Goal: Task Accomplishment & Management: Complete application form

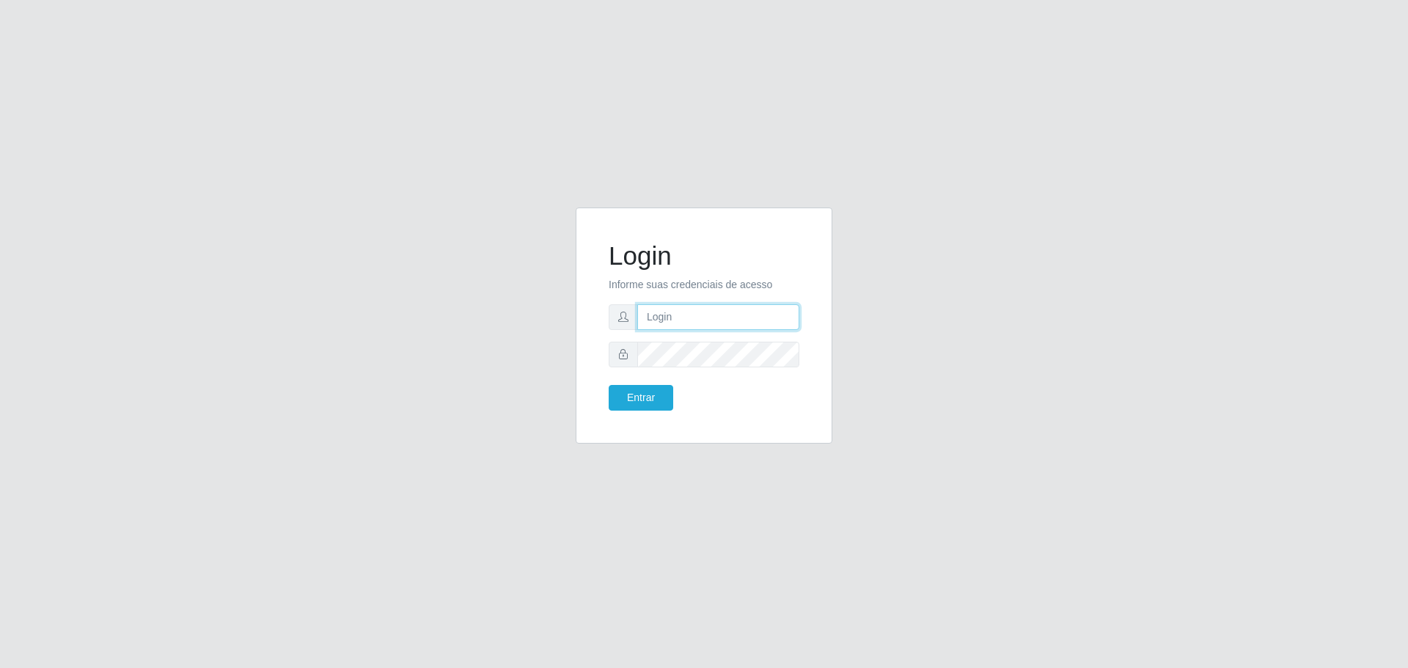
type input "[EMAIL_ADDRESS][DOMAIN_NAME]"
click at [609, 385] on button "Entrar" at bounding box center [641, 398] width 65 height 26
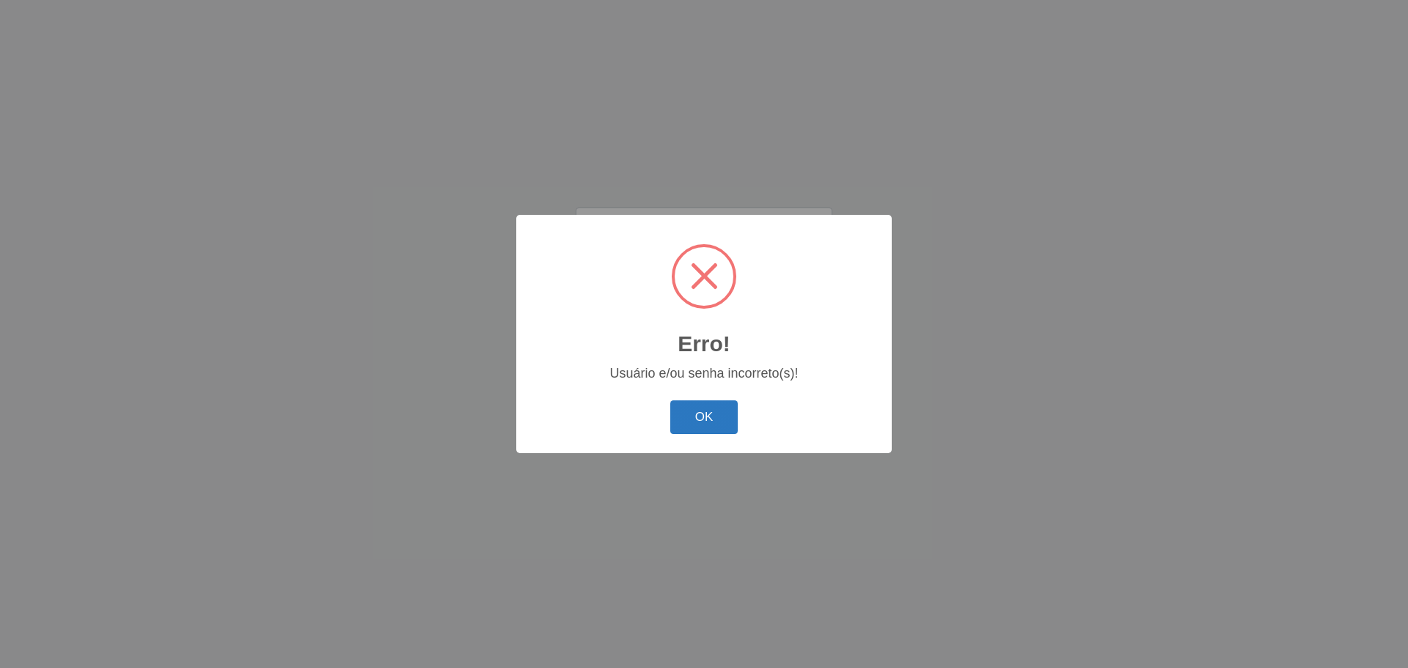
click at [723, 422] on button "OK" at bounding box center [704, 418] width 68 height 34
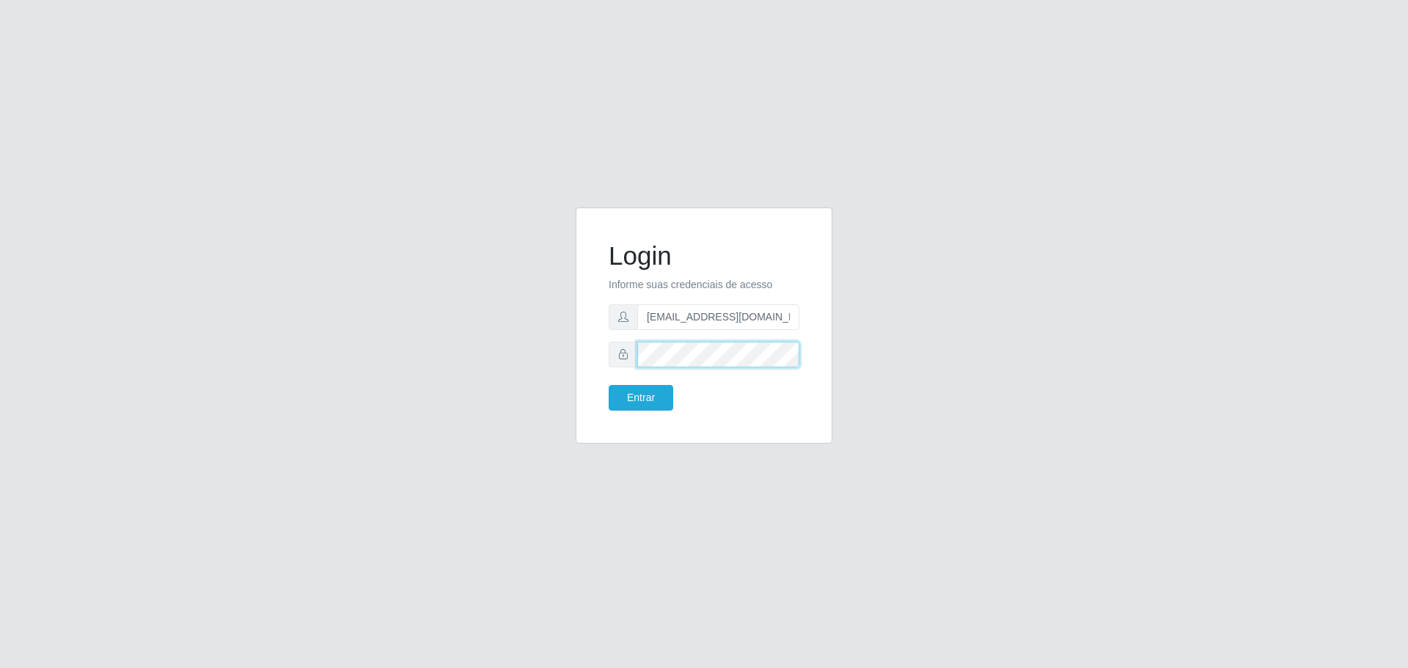
click at [609, 385] on button "Entrar" at bounding box center [641, 398] width 65 height 26
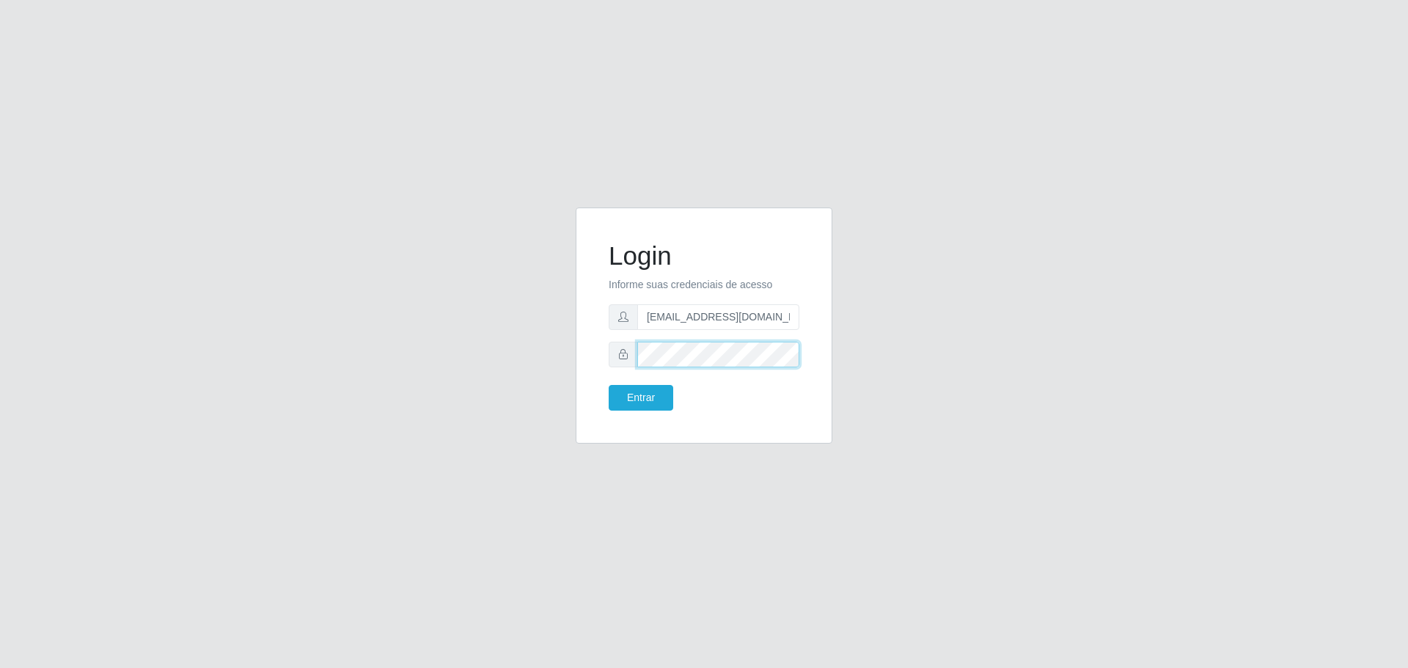
click at [609, 385] on button "Entrar" at bounding box center [641, 398] width 65 height 26
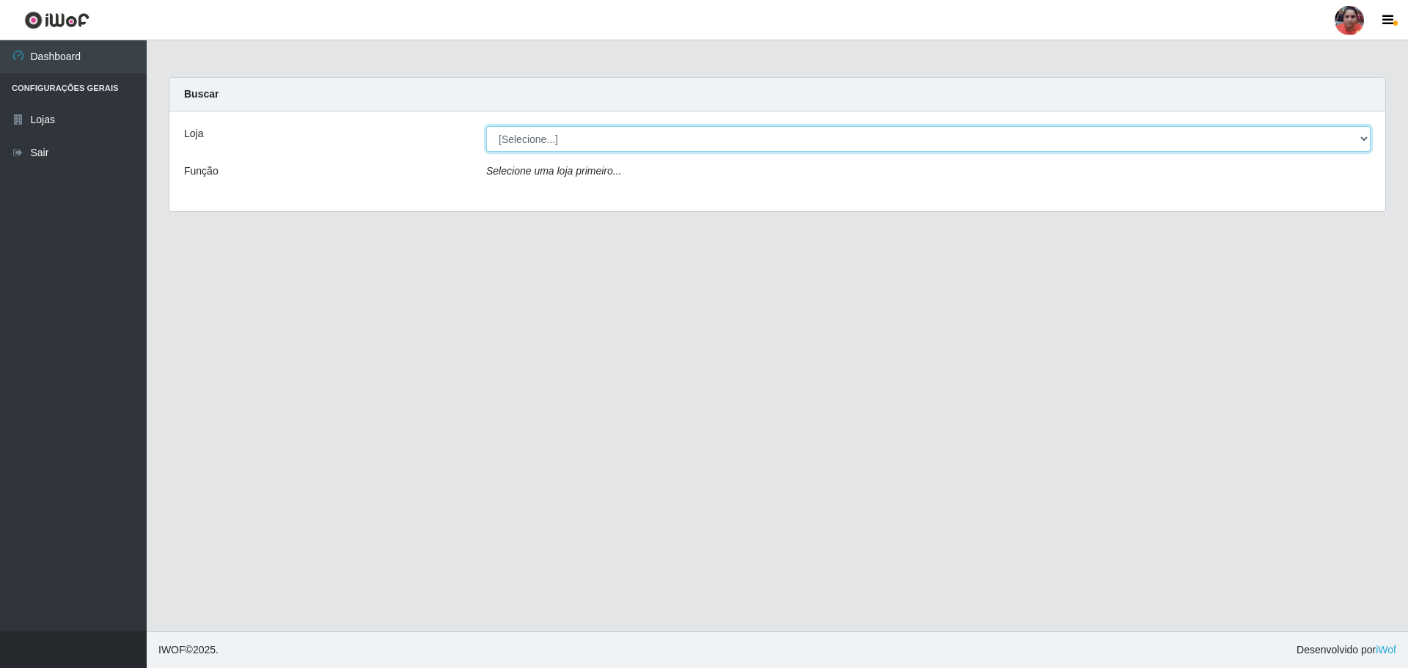
click at [681, 131] on select "[Selecione...] Mar Vermelho - Loja 05" at bounding box center [928, 139] width 885 height 26
select select "252"
click at [486, 126] on select "[Selecione...] Mar Vermelho - Loja 05" at bounding box center [928, 139] width 885 height 26
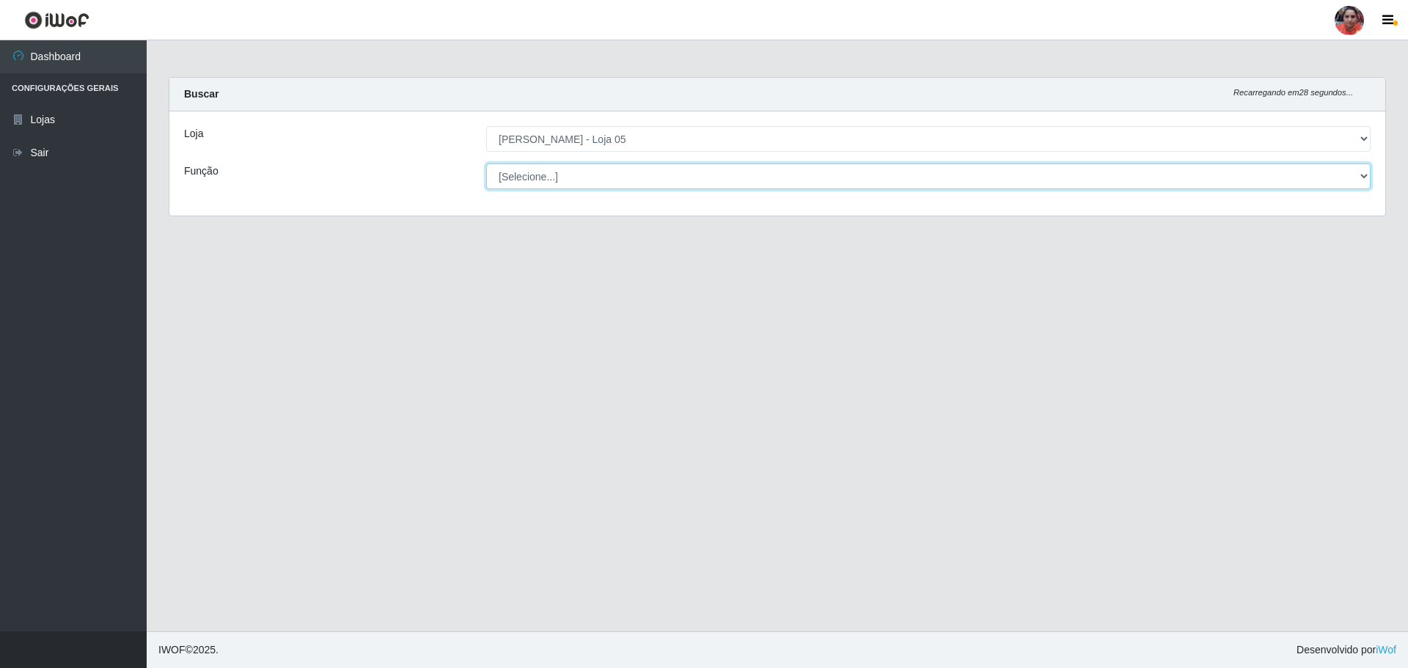
click at [619, 171] on select "[Selecione...] ASG ASG + ASG ++ Auxiliar de Depósito Auxiliar de Depósito + Aux…" at bounding box center [928, 177] width 885 height 26
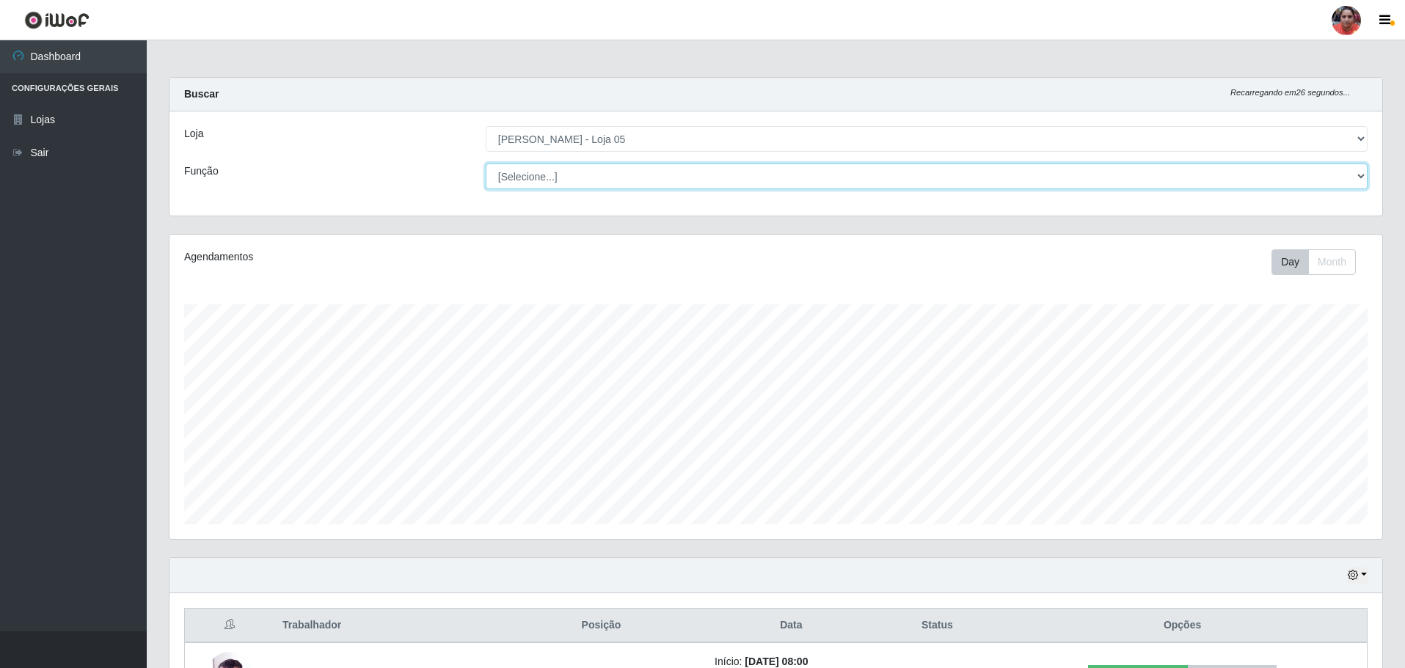
scroll to position [304, 1213]
click at [486, 164] on select "[Selecione...] ASG ASG + ASG ++ Auxiliar de Depósito Auxiliar de Depósito + Aux…" at bounding box center [927, 177] width 882 height 26
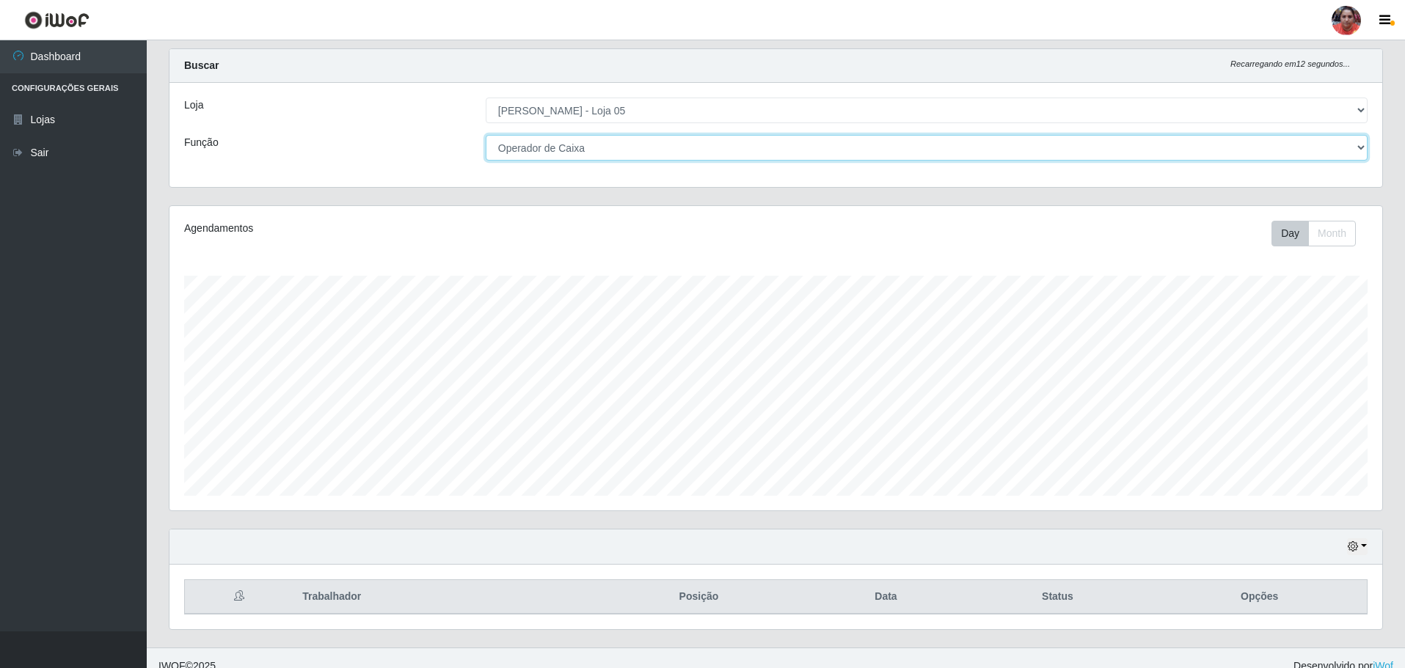
scroll to position [45, 0]
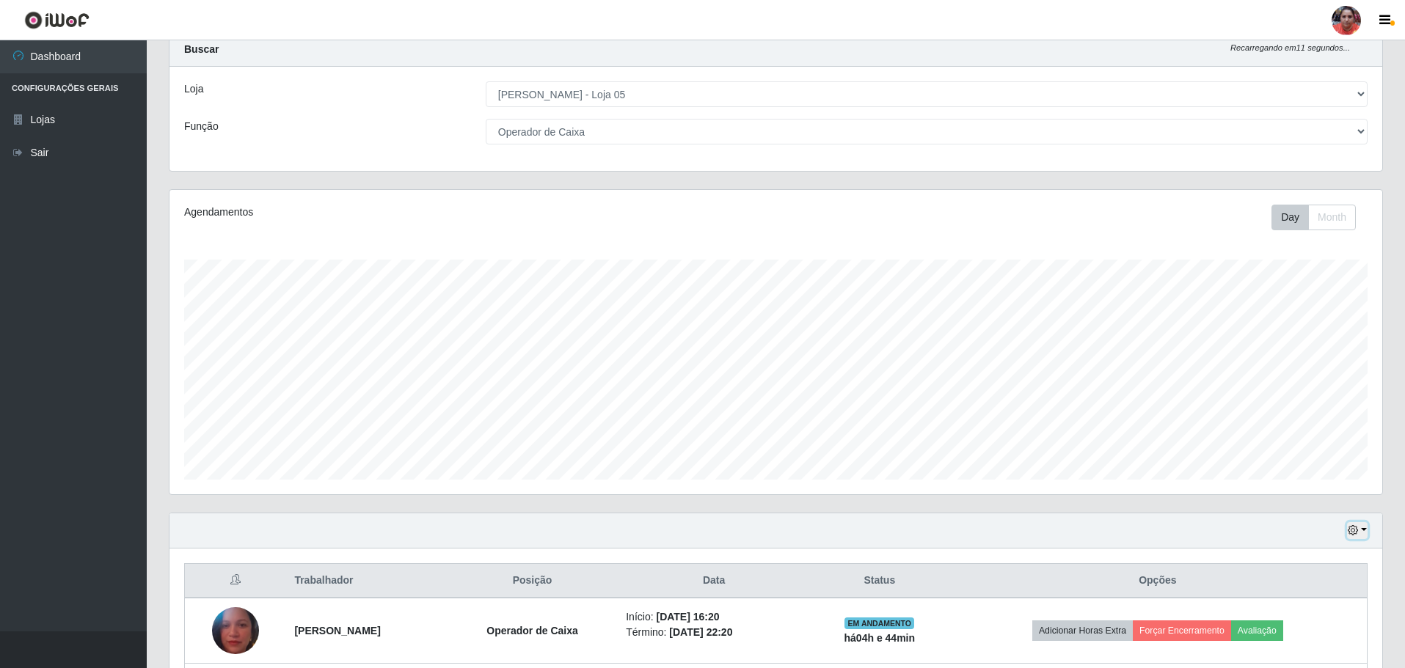
click at [1360, 533] on button "button" at bounding box center [1357, 530] width 21 height 17
click at [1293, 445] on button "3 dias" at bounding box center [1309, 445] width 116 height 31
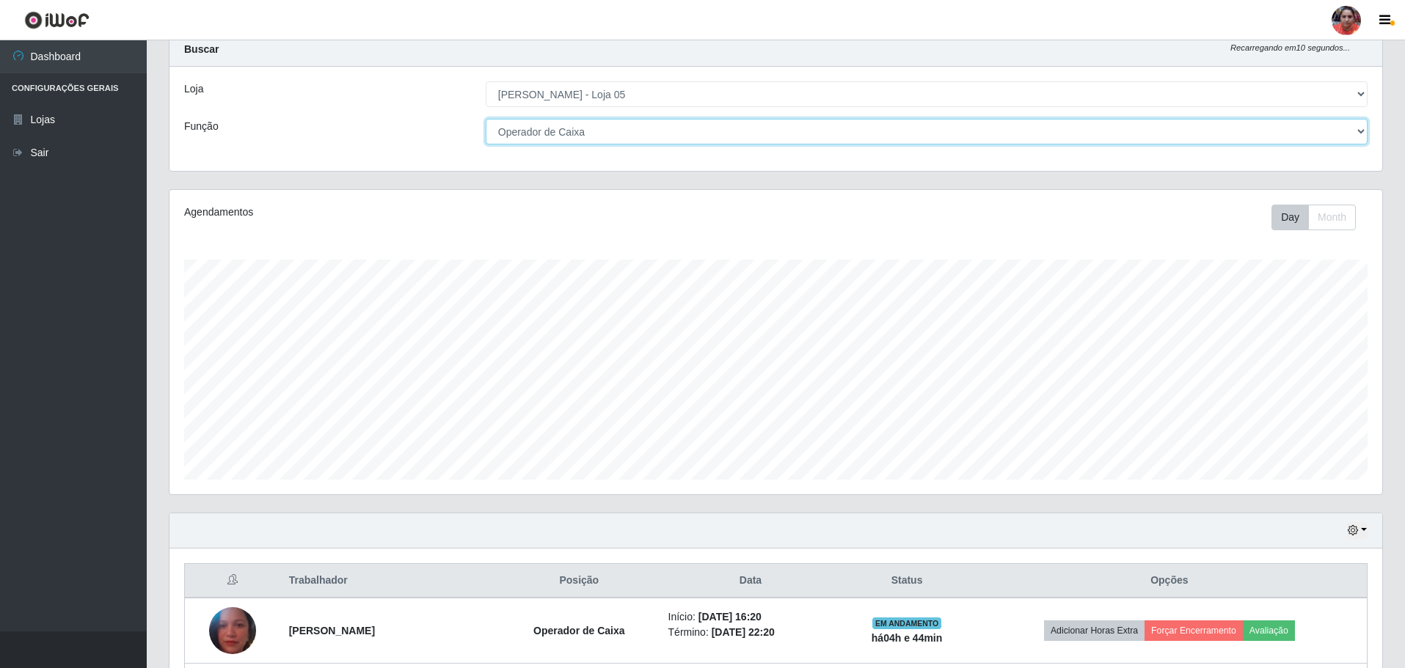
click at [630, 132] on select "[Selecione...] ASG ASG + ASG ++ Auxiliar de Depósito Auxiliar de Depósito + Aux…" at bounding box center [927, 132] width 882 height 26
click at [486, 119] on select "[Selecione...] ASG ASG + ASG ++ Auxiliar de Depósito Auxiliar de Depósito + Aux…" at bounding box center [927, 132] width 882 height 26
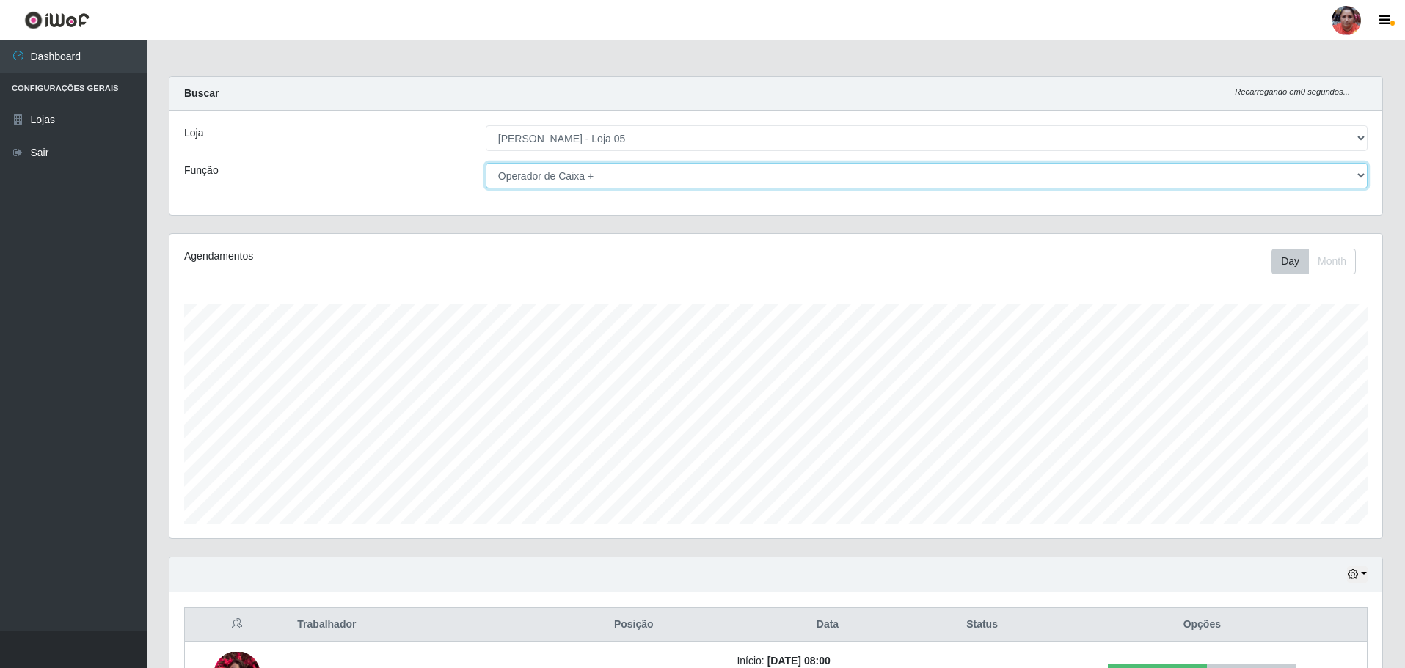
scroll to position [0, 0]
click at [655, 179] on select "[Selecione...] ASG ASG + ASG ++ Auxiliar de Depósito Auxiliar de Depósito + Aux…" at bounding box center [927, 177] width 882 height 26
click at [637, 172] on select "[Selecione...] ASG ASG + ASG ++ Auxiliar de Depósito Auxiliar de Depósito + Aux…" at bounding box center [927, 177] width 882 height 26
select select "22"
click at [486, 164] on select "[Selecione...] ASG ASG + ASG ++ Auxiliar de Depósito Auxiliar de Depósito + Aux…" at bounding box center [927, 177] width 882 height 26
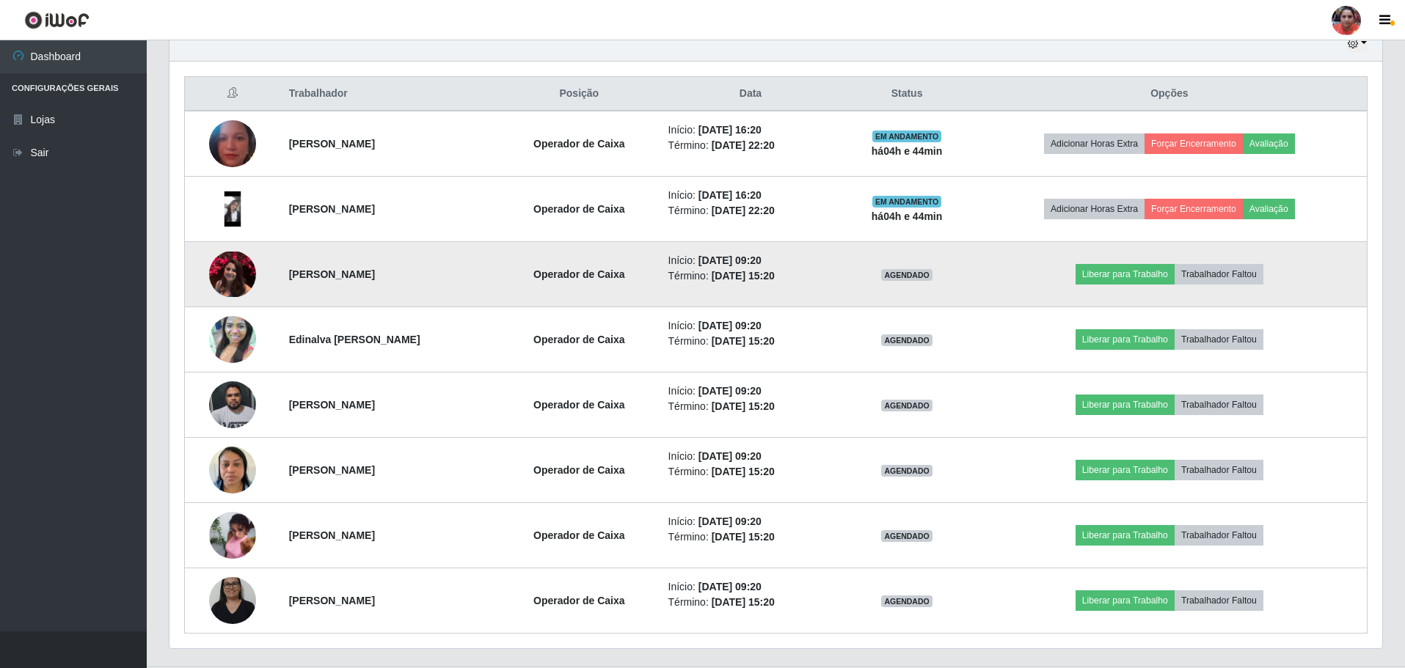
scroll to position [558, 0]
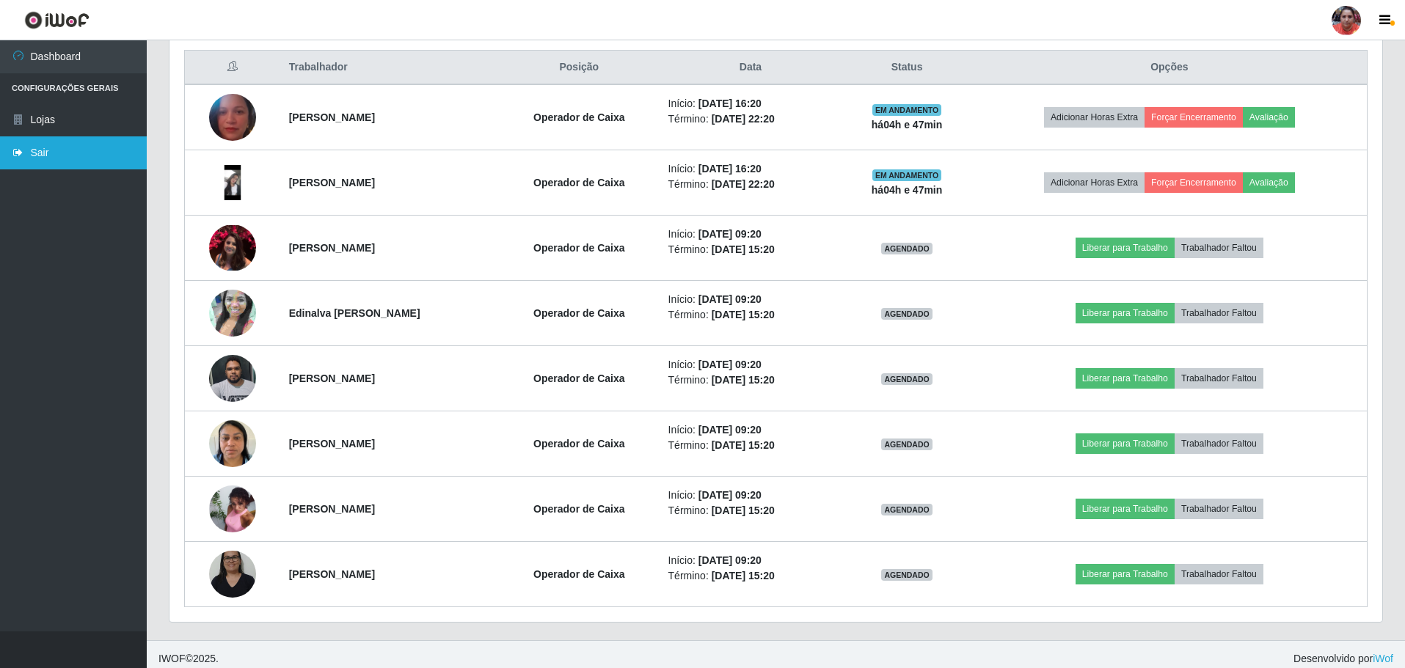
click at [124, 151] on link "Sair" at bounding box center [73, 152] width 147 height 33
